Goal: Browse casually: Explore the website without a specific task or goal

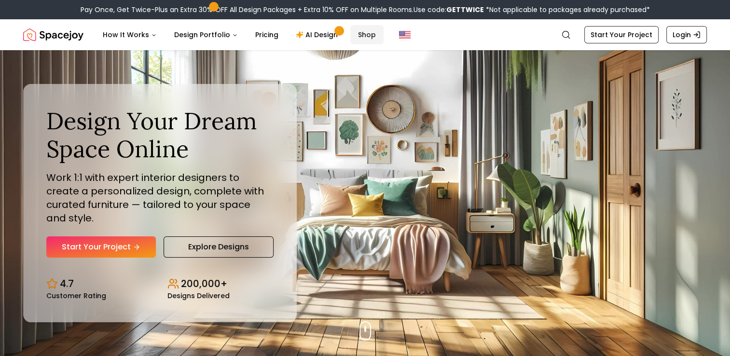
click at [360, 33] on link "Shop" at bounding box center [366, 34] width 33 height 19
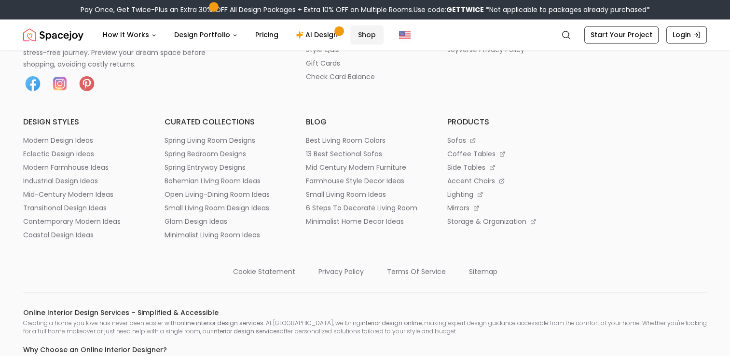
scroll to position [5125, 0]
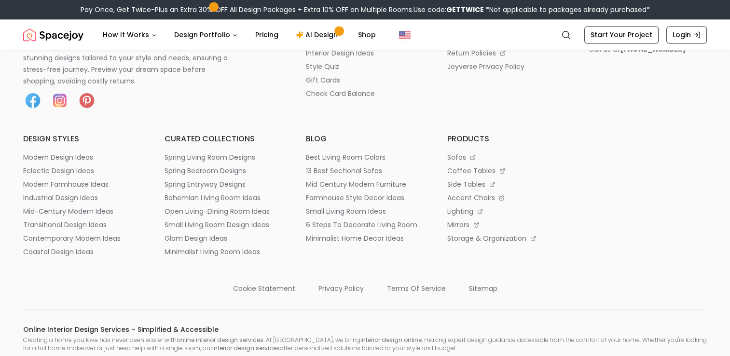
click at [458, 31] on p "faqs" at bounding box center [454, 26] width 15 height 10
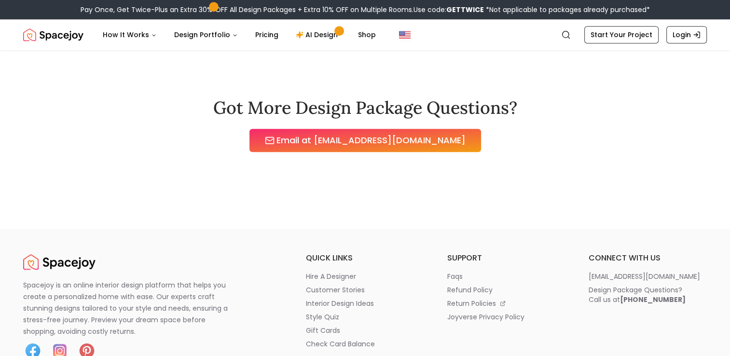
scroll to position [964, 0]
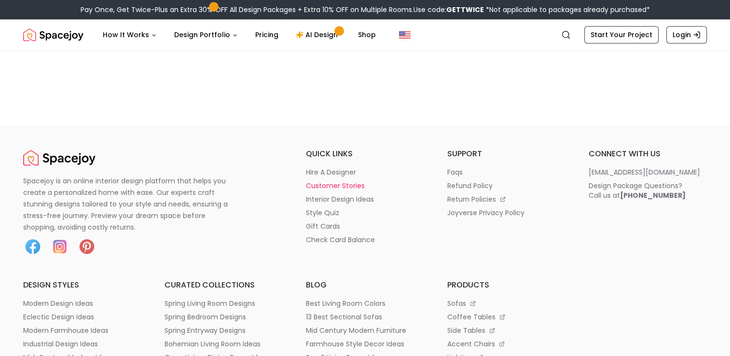
click at [343, 184] on p "customer stories" at bounding box center [335, 186] width 59 height 10
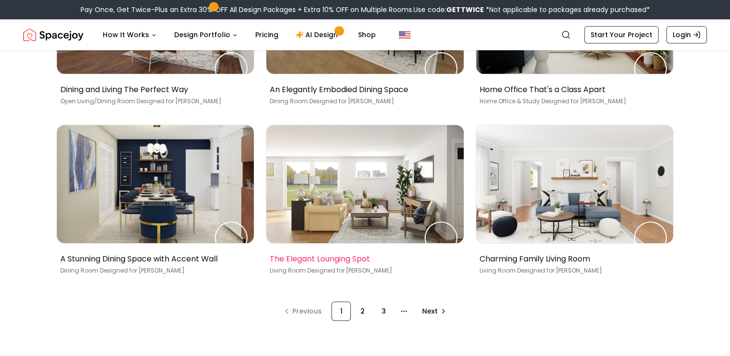
scroll to position [579, 0]
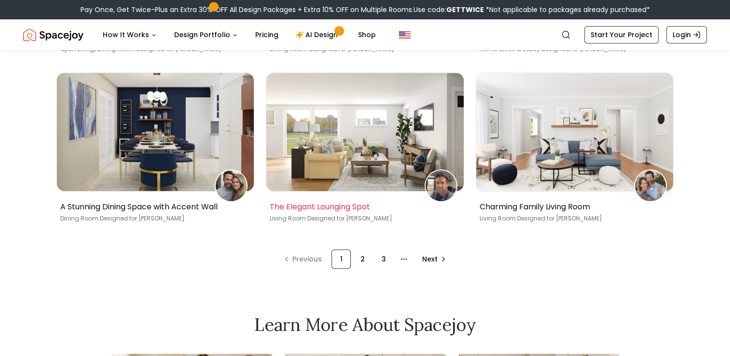
click at [341, 165] on img at bounding box center [364, 132] width 197 height 118
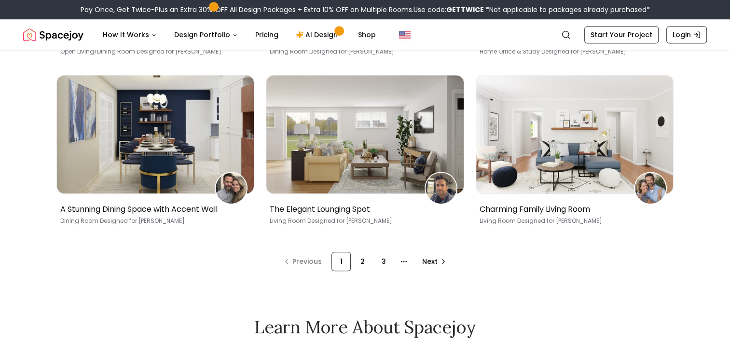
scroll to position [579, 0]
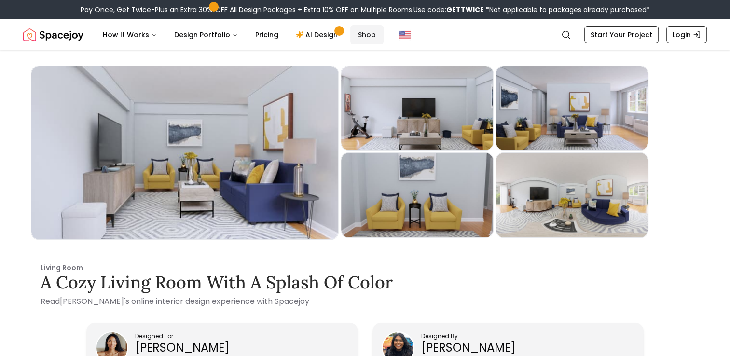
click at [361, 37] on link "Shop" at bounding box center [366, 34] width 33 height 19
